Goal: Task Accomplishment & Management: Complete application form

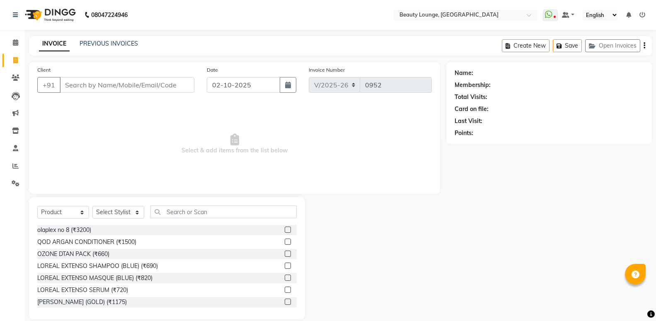
select select "649"
select select "product"
click at [106, 84] on input "Client" at bounding box center [127, 85] width 135 height 16
type input "vikas"
click at [186, 82] on span "Add Client" at bounding box center [173, 85] width 33 height 8
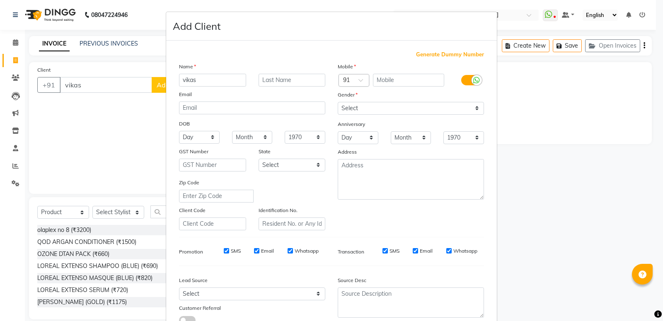
drag, startPoint x: 369, startPoint y: 84, endPoint x: 373, endPoint y: 84, distance: 4.6
click at [374, 83] on input "text" at bounding box center [409, 80] width 72 height 13
click at [395, 80] on input "text" at bounding box center [409, 80] width 72 height 13
type input "9320600005"
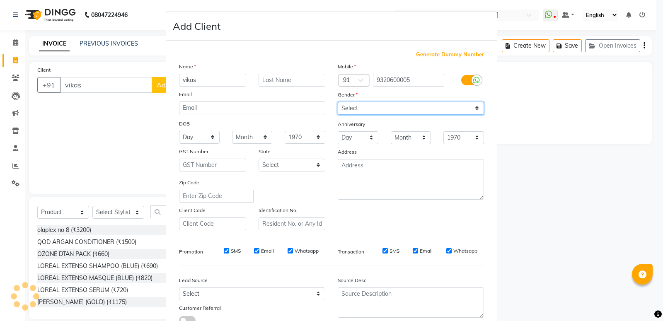
click at [401, 111] on select "Select [DEMOGRAPHIC_DATA] [DEMOGRAPHIC_DATA] Other Prefer Not To Say" at bounding box center [411, 108] width 146 height 13
select select "[DEMOGRAPHIC_DATA]"
click option "[DEMOGRAPHIC_DATA]" at bounding box center [0, 0] width 0 height 0
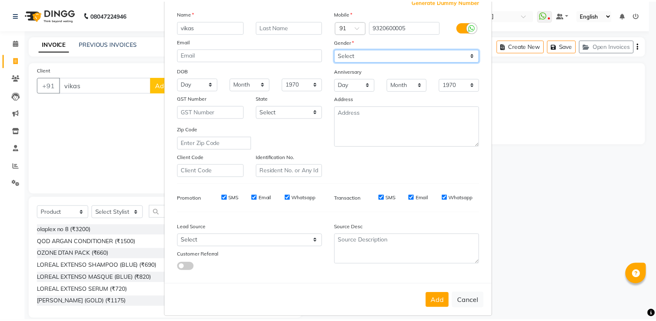
scroll to position [62, 0]
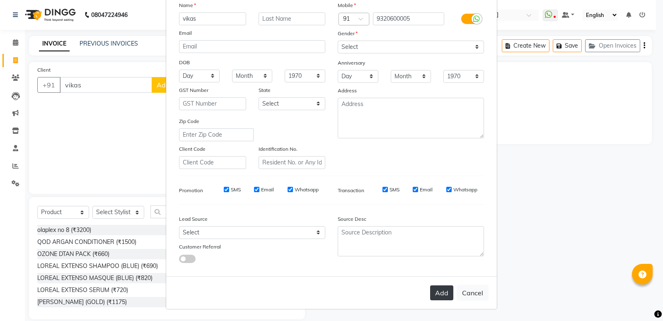
click at [432, 293] on button "Add" at bounding box center [441, 292] width 23 height 15
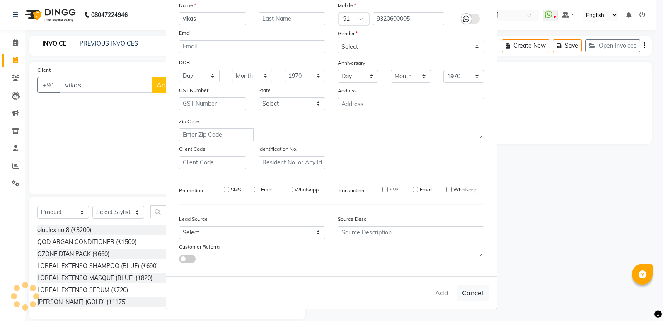
type input "9320600005"
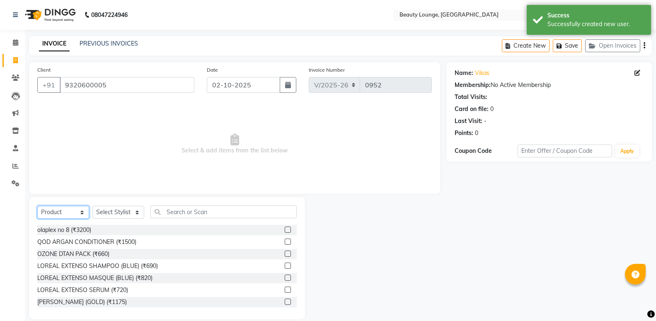
select select "service"
click option "Service" at bounding box center [0, 0] width 0 height 0
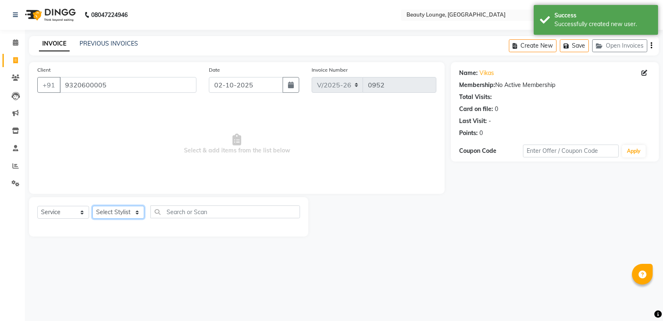
click at [92, 206] on select "Select Stylist [PERSON_NAME] [PERSON_NAME] golu [PERSON_NAME] [PERSON_NAME] [PE…" at bounding box center [118, 212] width 52 height 13
select select "90508"
click option "[PERSON_NAME]" at bounding box center [0, 0] width 0 height 0
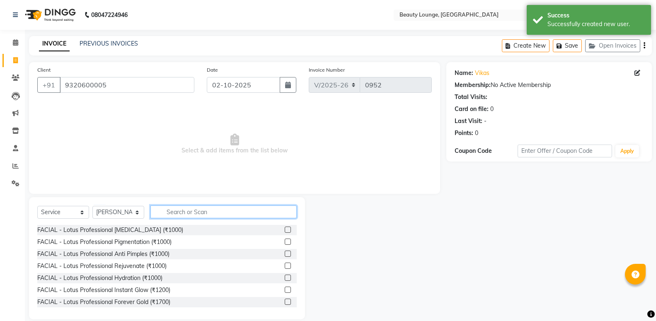
click at [181, 210] on input "text" at bounding box center [223, 211] width 146 height 13
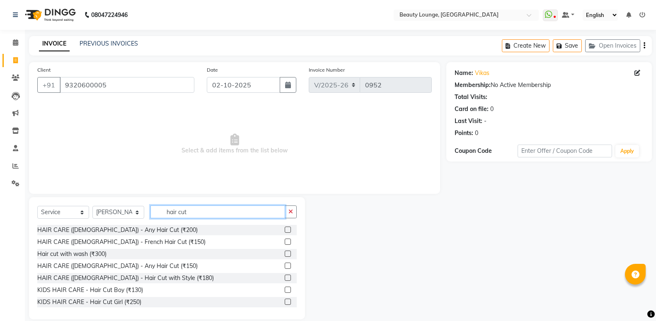
type input "hair cut"
click at [285, 266] on label at bounding box center [288, 266] width 6 height 6
click at [285, 266] on input "checkbox" at bounding box center [287, 265] width 5 height 5
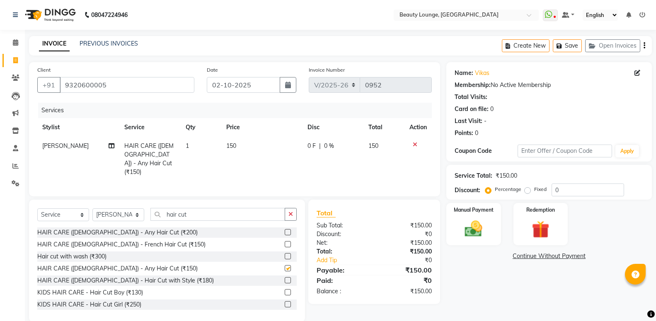
checkbox input "false"
click at [250, 153] on td "150" at bounding box center [261, 159] width 81 height 45
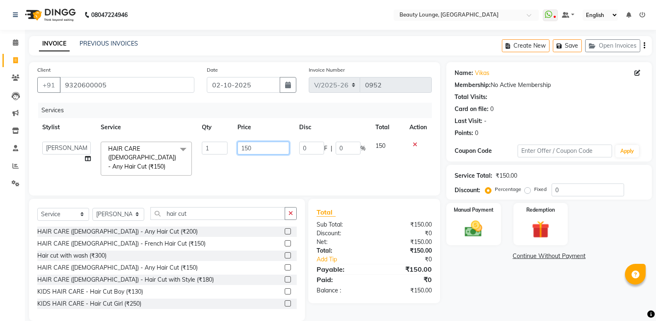
click at [254, 147] on input "150" at bounding box center [263, 148] width 52 height 13
type input "1"
click at [414, 143] on icon at bounding box center [415, 145] width 5 height 6
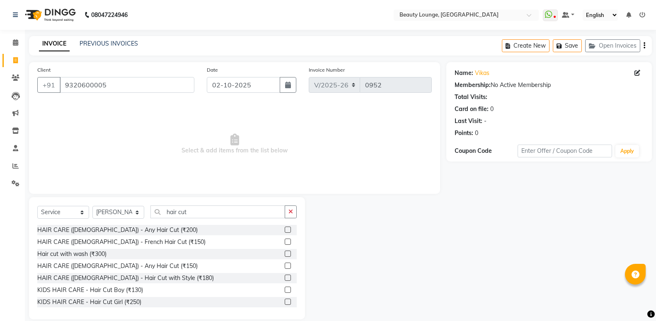
click at [285, 265] on label at bounding box center [288, 266] width 6 height 6
click at [285, 265] on input "checkbox" at bounding box center [287, 265] width 5 height 5
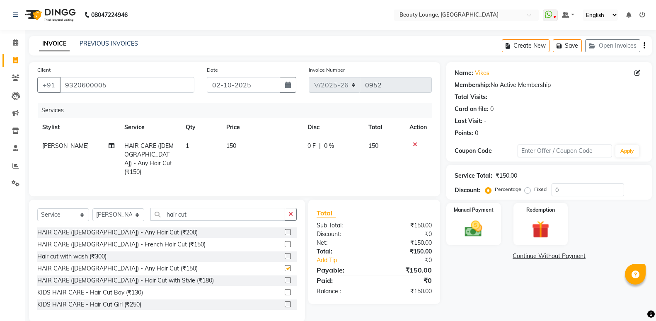
checkbox input "false"
click at [248, 156] on td "150" at bounding box center [261, 159] width 81 height 45
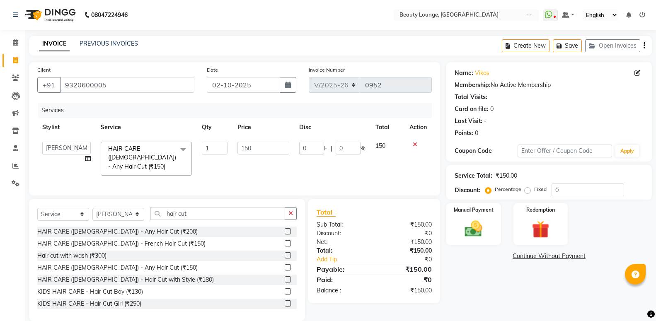
click at [413, 143] on icon at bounding box center [415, 145] width 5 height 6
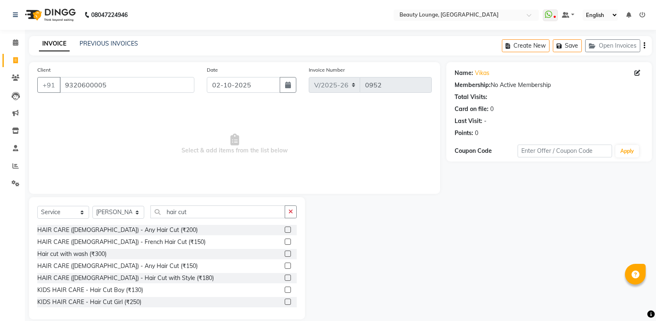
click at [277, 252] on div "Hair cut with wash (₹300)" at bounding box center [166, 254] width 259 height 10
click at [285, 253] on label at bounding box center [288, 254] width 6 height 6
click at [285, 253] on input "checkbox" at bounding box center [287, 253] width 5 height 5
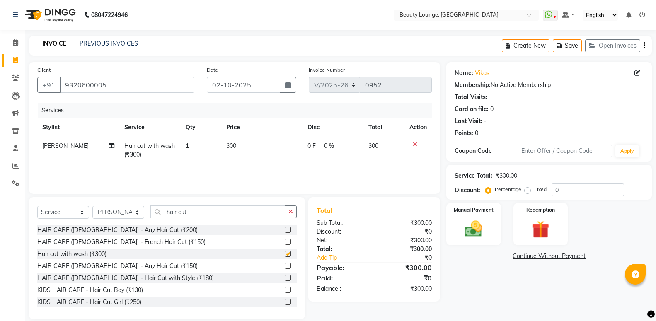
checkbox input "false"
click at [244, 156] on td "300" at bounding box center [261, 150] width 81 height 27
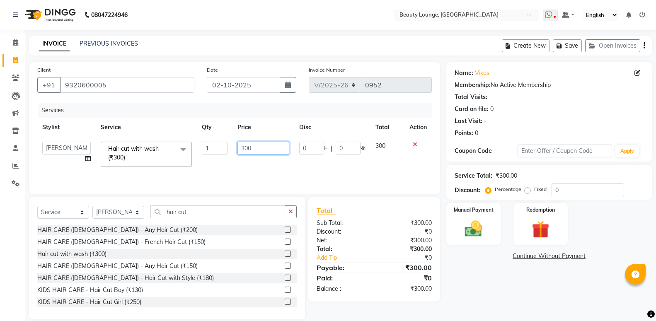
click at [241, 151] on input "300" at bounding box center [263, 148] width 52 height 13
click at [243, 148] on input "300" at bounding box center [263, 148] width 52 height 13
type input "400"
drag, startPoint x: 258, startPoint y: 176, endPoint x: 254, endPoint y: 171, distance: 6.8
click at [254, 171] on div "Services Stylist Service Qty Price Disc Total Action [PERSON_NAME] [PERSON_NAME…" at bounding box center [234, 144] width 394 height 83
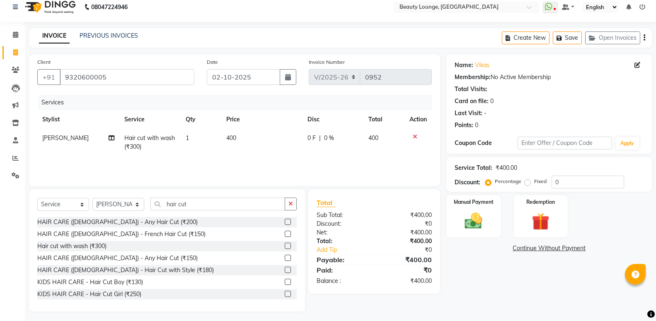
scroll to position [11, 0]
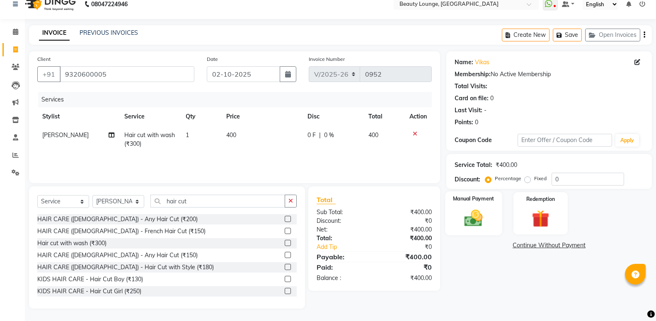
click at [477, 215] on img at bounding box center [473, 218] width 29 height 21
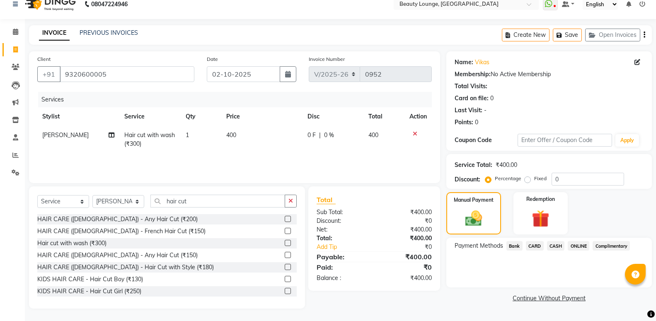
click at [555, 243] on span "CASH" at bounding box center [556, 246] width 18 height 10
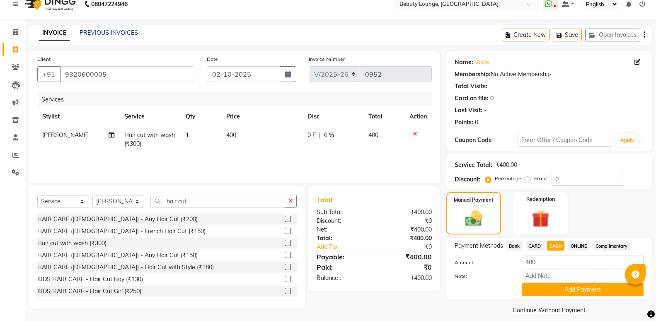
scroll to position [18, 0]
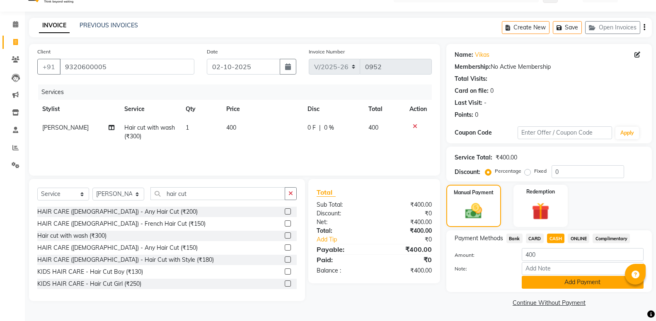
click at [562, 281] on button "Add Payment" at bounding box center [582, 282] width 122 height 13
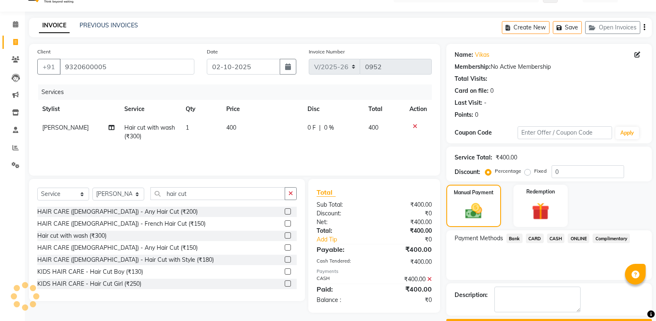
scroll to position [51, 0]
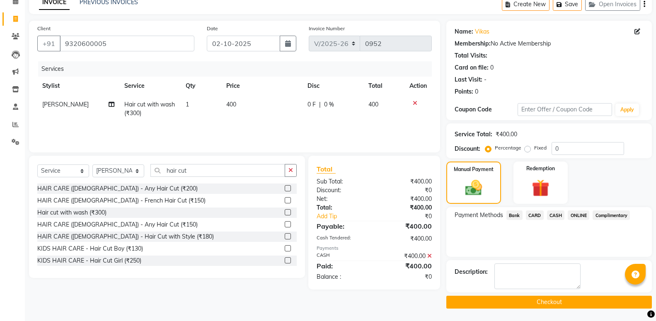
click at [555, 302] on button "Checkout" at bounding box center [548, 302] width 205 height 13
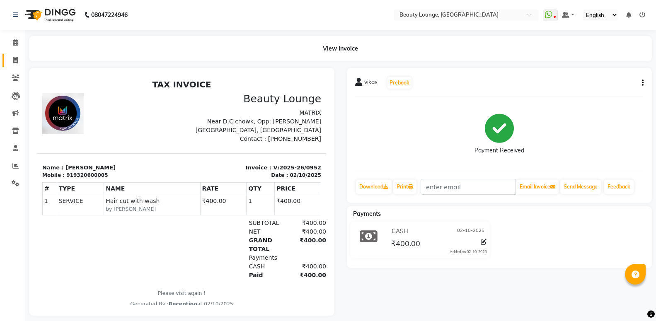
click at [18, 66] on link "Invoice" at bounding box center [12, 61] width 20 height 14
select select "service"
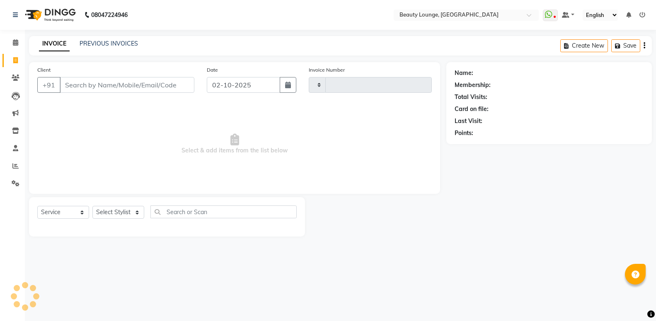
type input "0953"
select select "649"
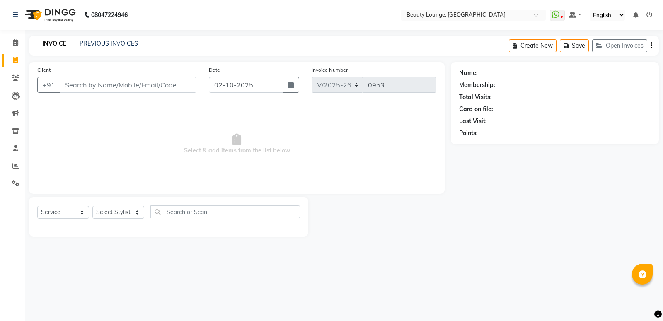
click at [153, 90] on input "Client" at bounding box center [128, 85] width 137 height 16
select select "product"
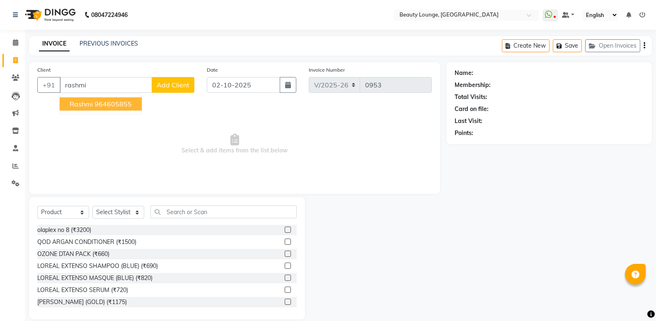
click at [104, 104] on ngb-highlight "964605855" at bounding box center [112, 104] width 37 height 8
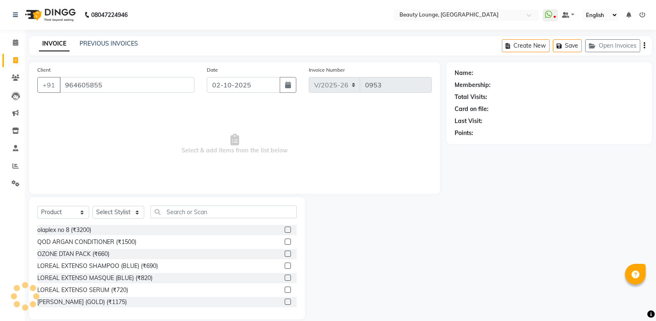
type input "964605855"
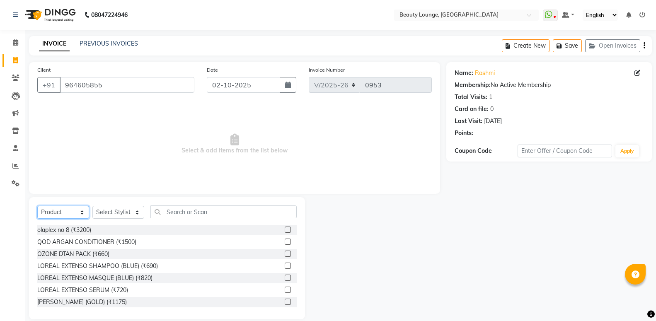
drag, startPoint x: 68, startPoint y: 211, endPoint x: 68, endPoint y: 218, distance: 7.1
click at [37, 206] on select "Select Service Product Membership Package Voucher Prepaid Gift Card" at bounding box center [63, 212] width 52 height 13
select select "service"
click option "Service" at bounding box center [0, 0] width 0 height 0
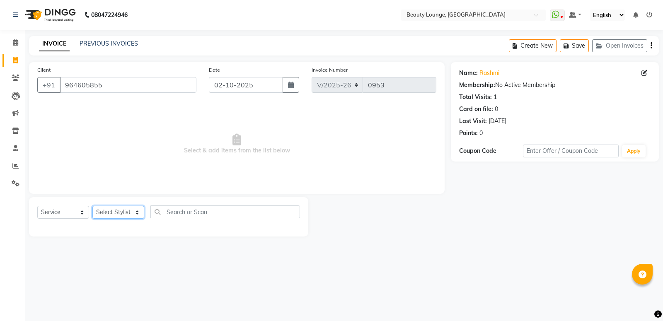
click at [92, 206] on select "Select Stylist [PERSON_NAME] [PERSON_NAME] golu [PERSON_NAME] [PERSON_NAME] [PE…" at bounding box center [118, 212] width 52 height 13
select select "63075"
click option "sandeep" at bounding box center [0, 0] width 0 height 0
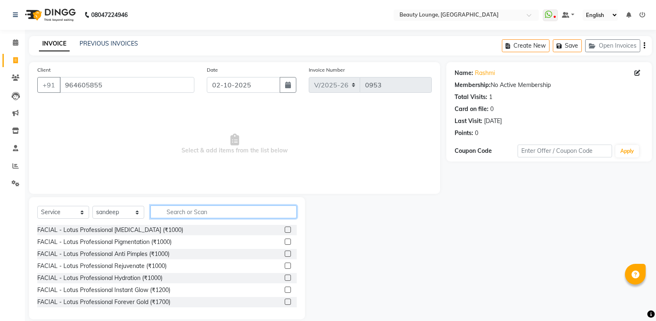
click at [183, 211] on input "text" at bounding box center [223, 211] width 146 height 13
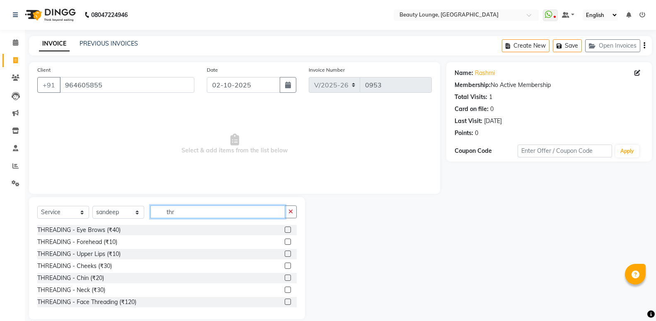
type input "thr"
drag, startPoint x: 273, startPoint y: 228, endPoint x: 278, endPoint y: 229, distance: 5.2
click at [276, 229] on div "THREADING - Eye Brows (₹40)" at bounding box center [166, 230] width 259 height 10
click at [285, 229] on label at bounding box center [288, 230] width 6 height 6
click at [285, 229] on input "checkbox" at bounding box center [287, 229] width 5 height 5
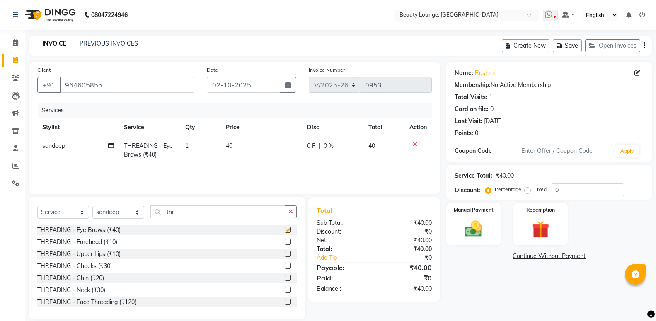
checkbox input "false"
click at [237, 150] on td "40" at bounding box center [261, 150] width 81 height 27
select select "63075"
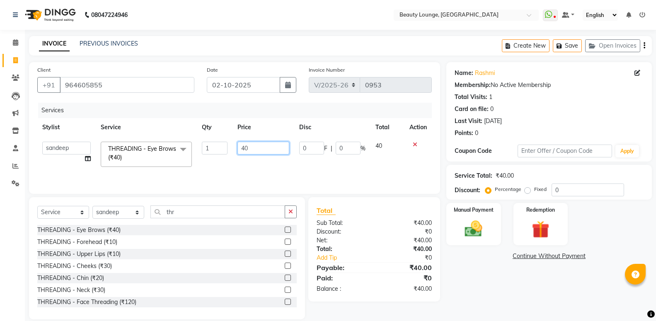
click at [246, 145] on input "40" at bounding box center [263, 148] width 52 height 13
type input "50"
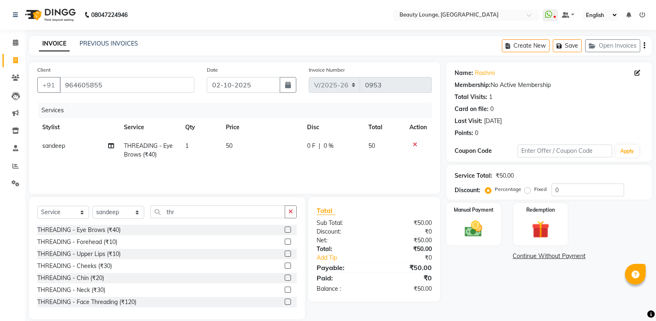
click at [292, 166] on div "Services Stylist Service Qty Price Disc Total Action sandeep THREADING - Eye Br…" at bounding box center [234, 144] width 394 height 83
click at [463, 238] on img at bounding box center [473, 228] width 29 height 21
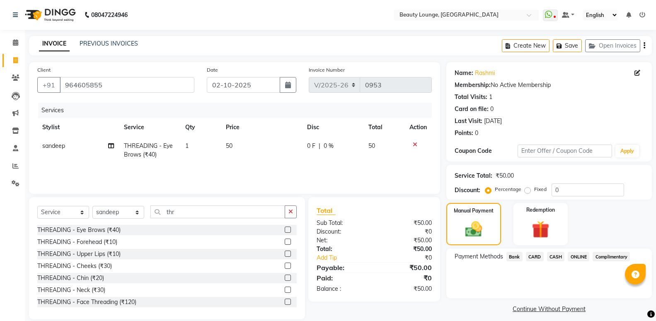
click at [571, 258] on span "ONLINE" at bounding box center [578, 257] width 22 height 10
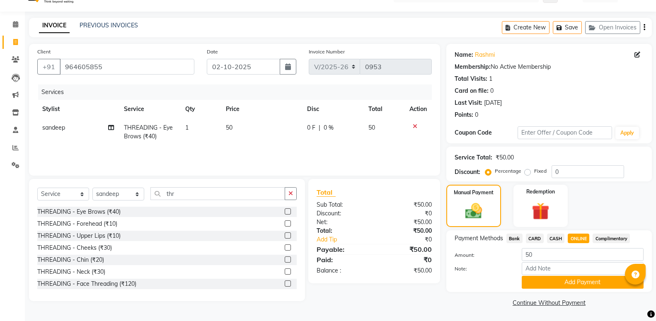
click at [569, 282] on button "Add Payment" at bounding box center [582, 282] width 122 height 13
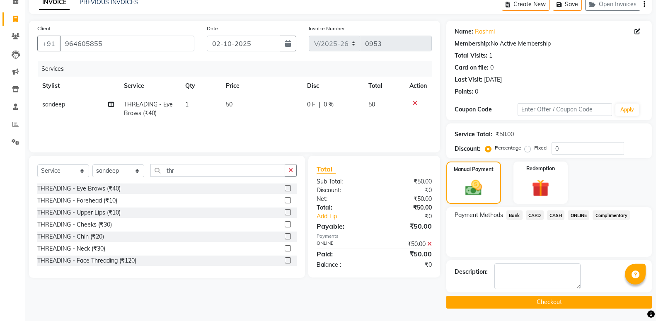
scroll to position [51, 0]
click at [554, 299] on button "Checkout" at bounding box center [548, 302] width 205 height 13
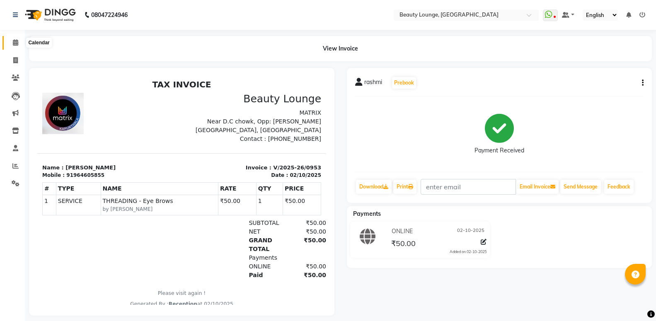
click at [14, 45] on icon at bounding box center [15, 42] width 5 height 6
